Goal: Transaction & Acquisition: Book appointment/travel/reservation

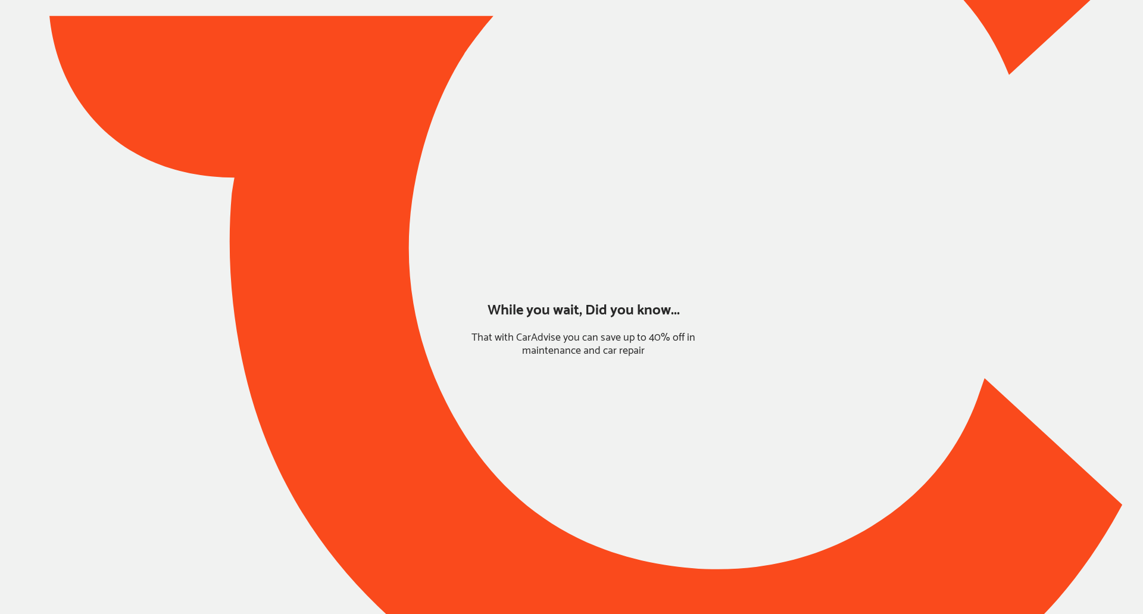
type input "*****"
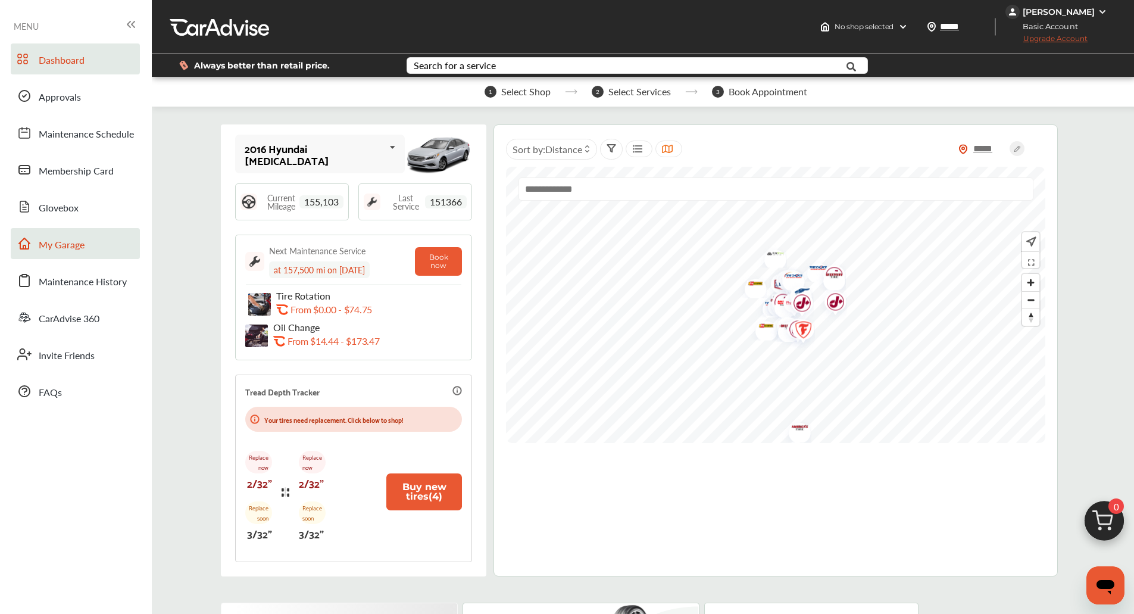
click at [84, 241] on span "My Garage" at bounding box center [62, 245] width 46 height 15
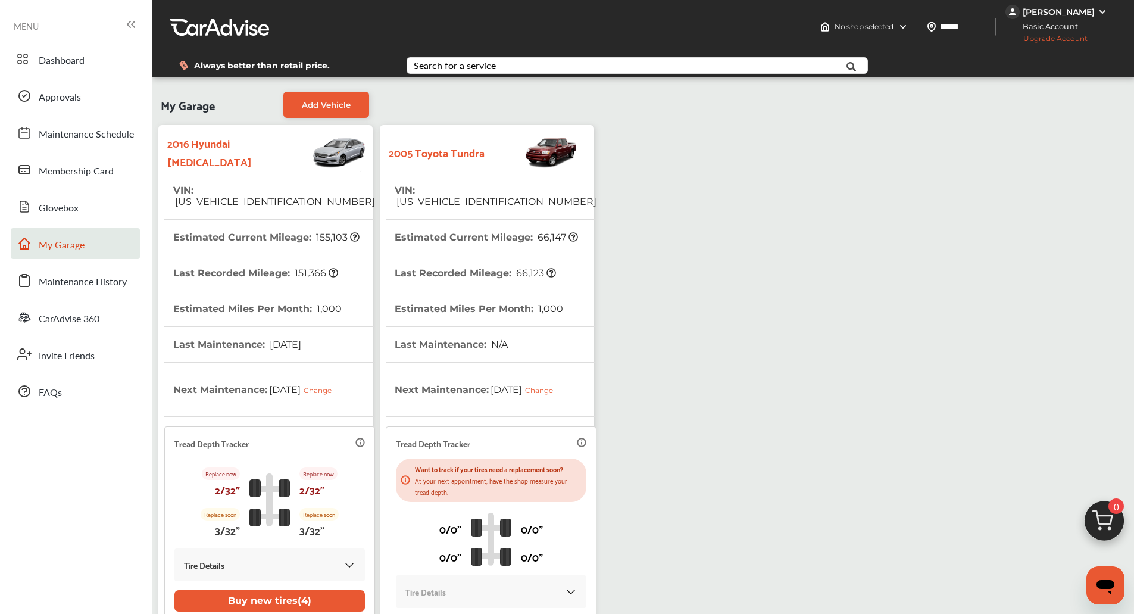
click at [494, 204] on th "VIN : [US_VEHICLE_IDENTIFICATION_NUMBER]" at bounding box center [496, 196] width 202 height 46
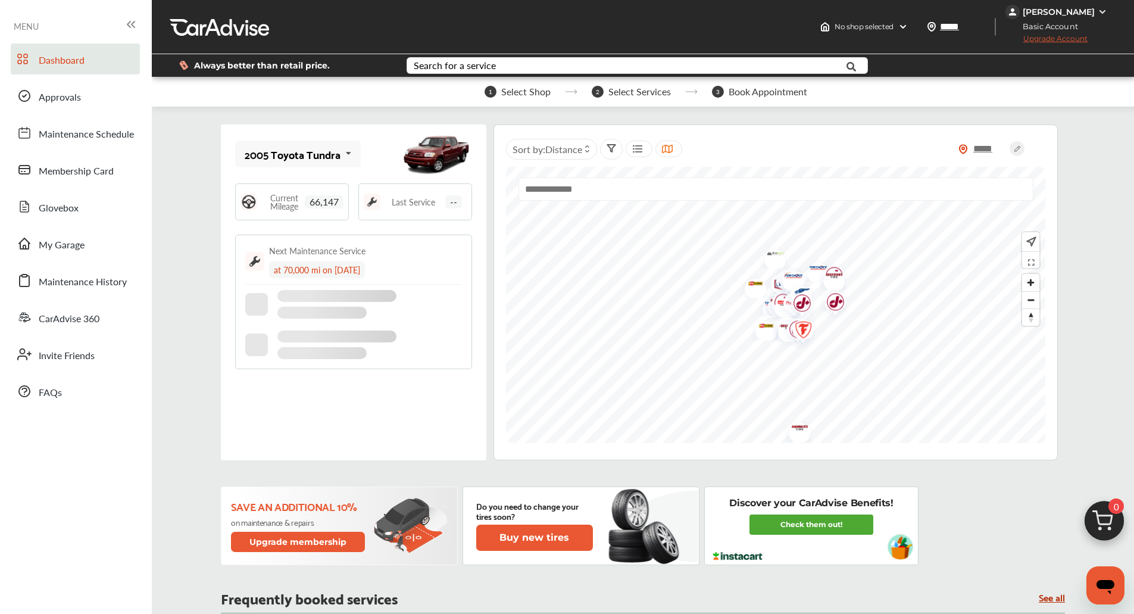
click at [1104, 500] on img at bounding box center [1104, 523] width 57 height 57
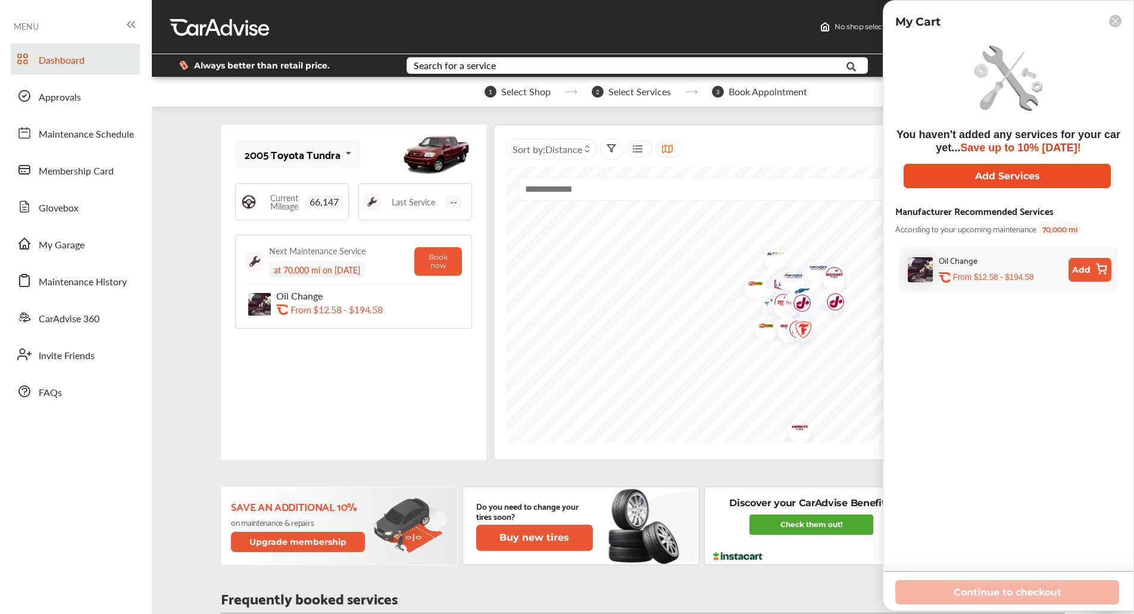
click at [1051, 172] on button "Add Services" at bounding box center [1007, 176] width 207 height 24
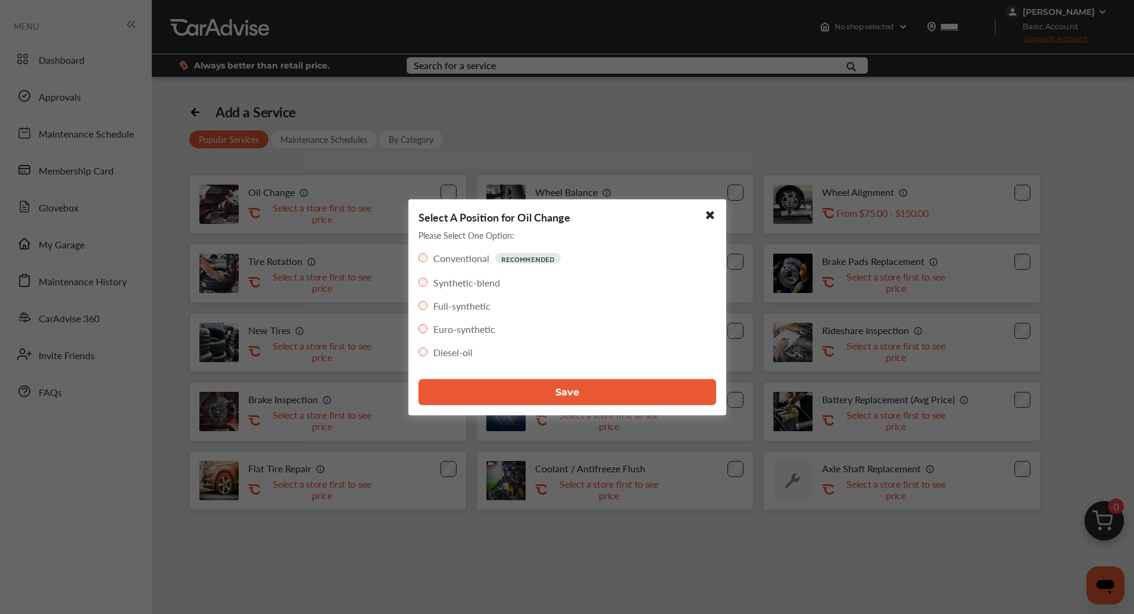
click at [629, 392] on button "Save" at bounding box center [568, 392] width 298 height 26
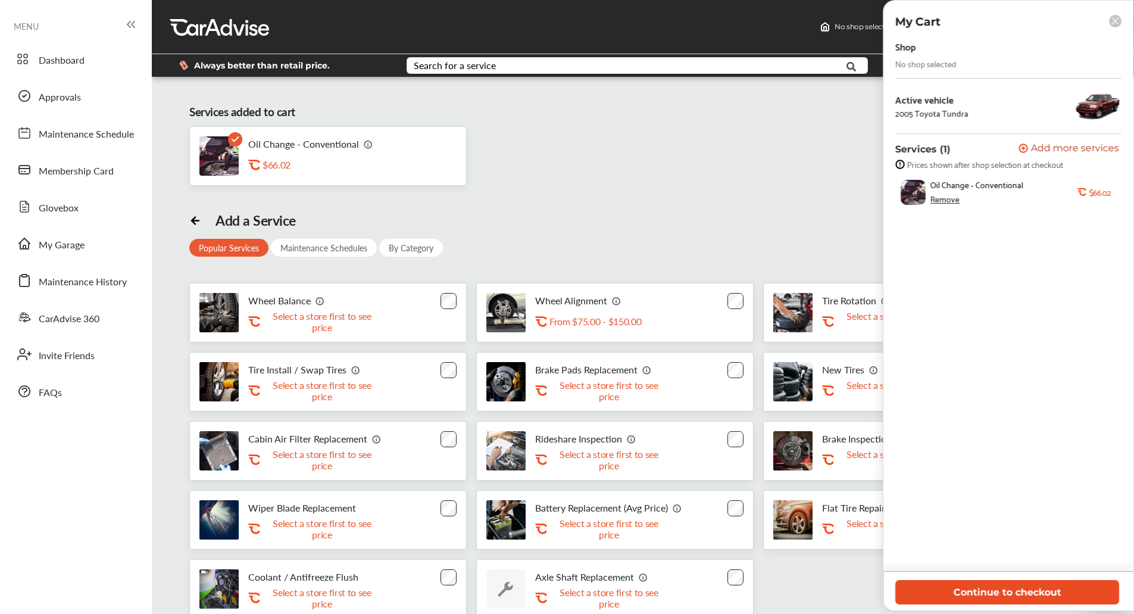
click at [954, 585] on button "Continue to checkout" at bounding box center [1007, 592] width 224 height 24
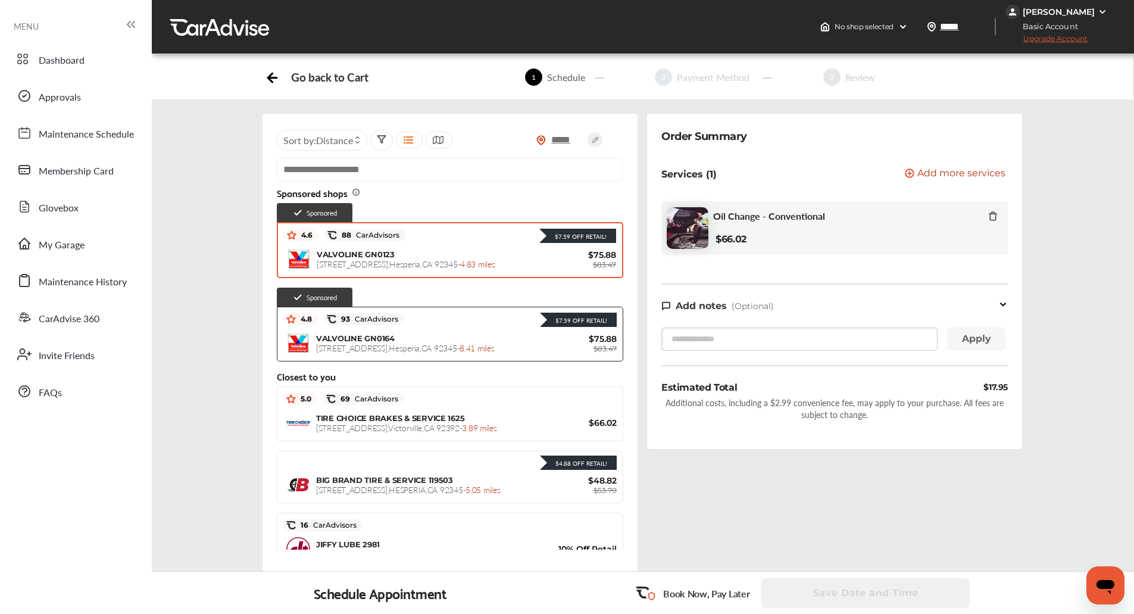
click at [439, 258] on span "[STREET_ADDRESS] - 4.83 miles" at bounding box center [406, 264] width 179 height 12
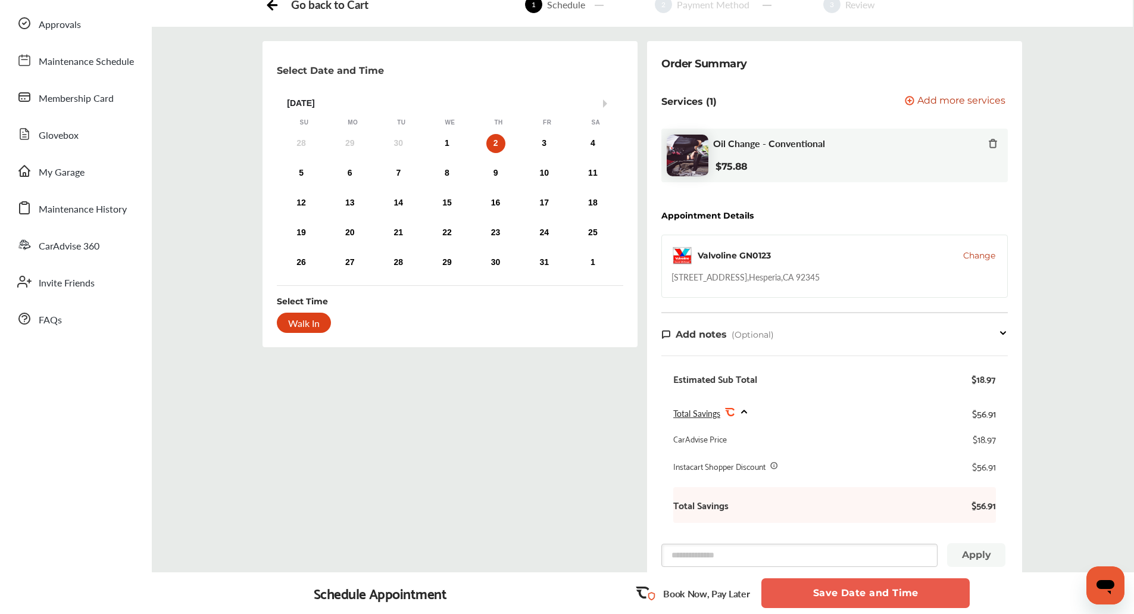
scroll to position [72, 0]
click at [441, 141] on div "1" at bounding box center [447, 144] width 19 height 19
click at [304, 326] on div "Walk In" at bounding box center [304, 323] width 54 height 20
click at [855, 591] on button "Save Date and Time" at bounding box center [865, 593] width 208 height 30
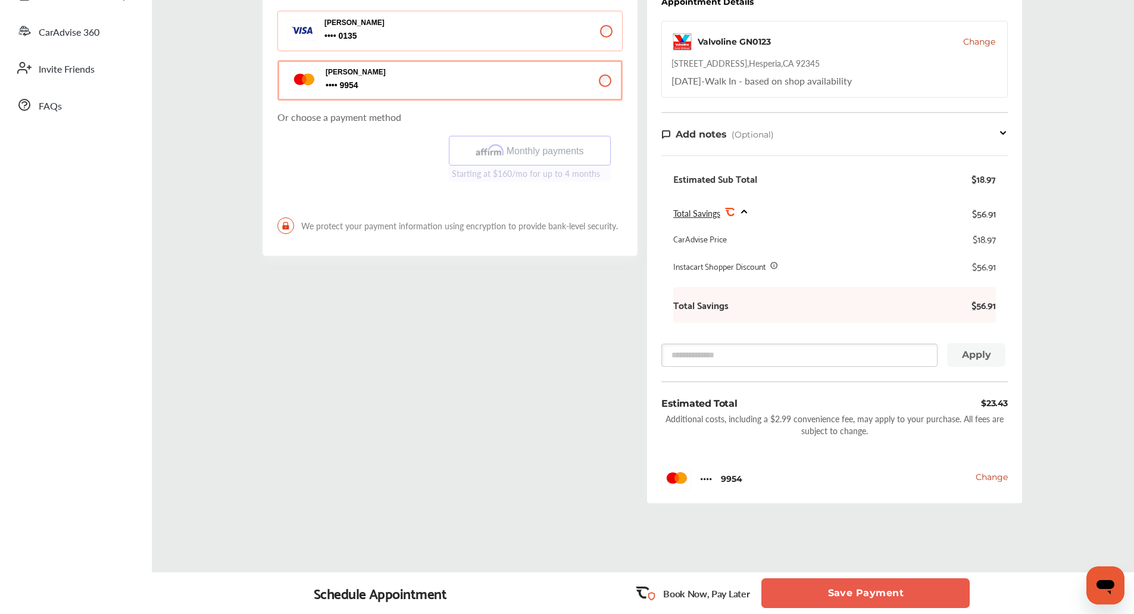
scroll to position [289, 0]
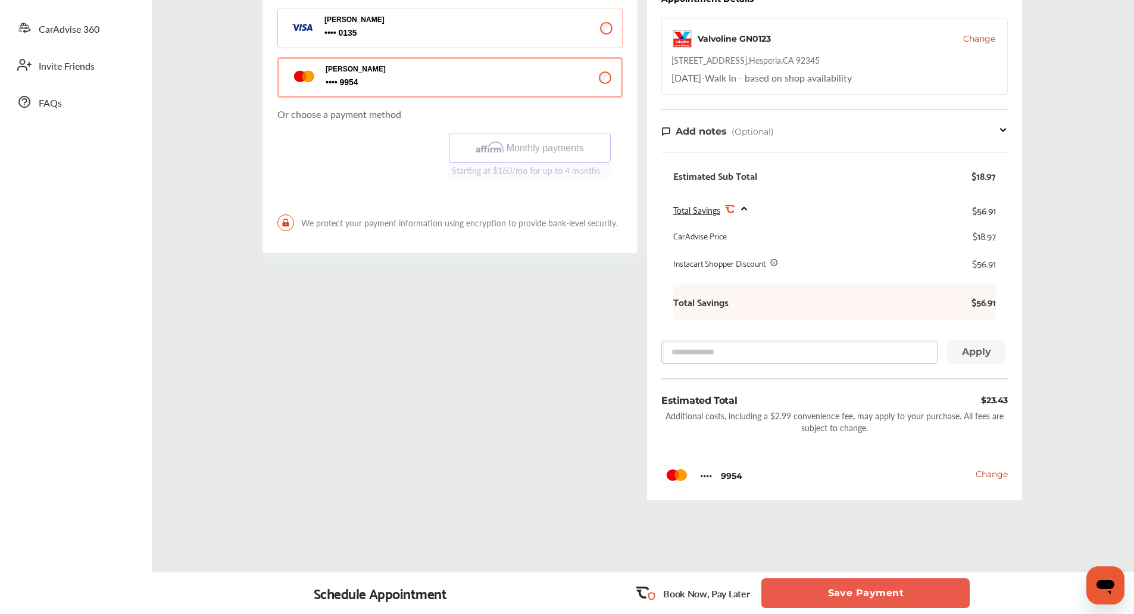
click at [885, 585] on button "Save Payment" at bounding box center [865, 593] width 208 height 30
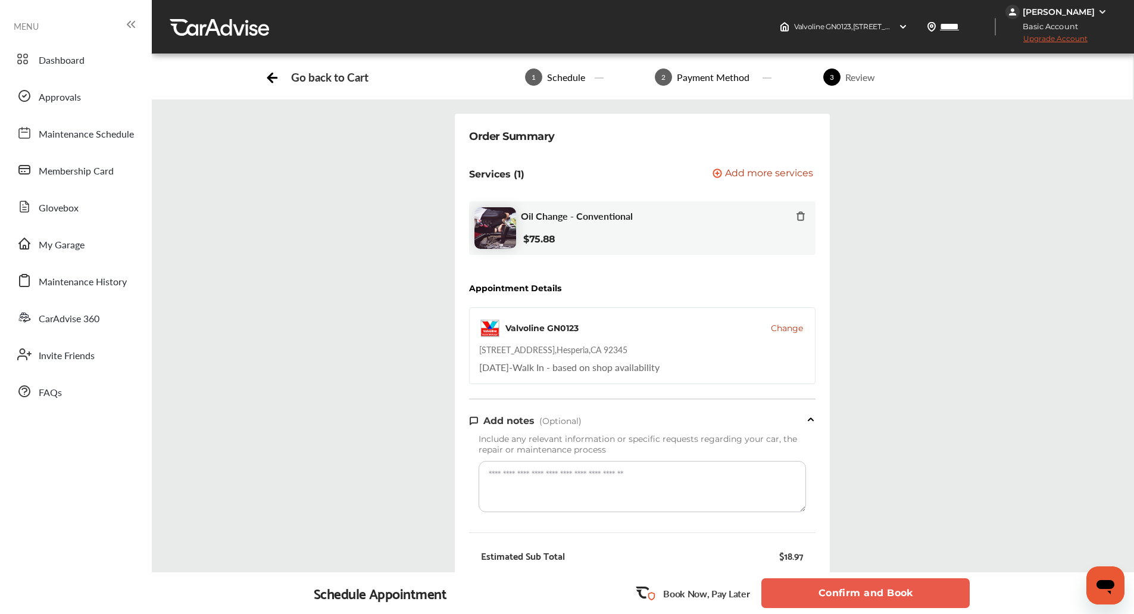
click at [885, 585] on button "Confirm and Book" at bounding box center [865, 593] width 208 height 30
